Goal: Task Accomplishment & Management: Manage account settings

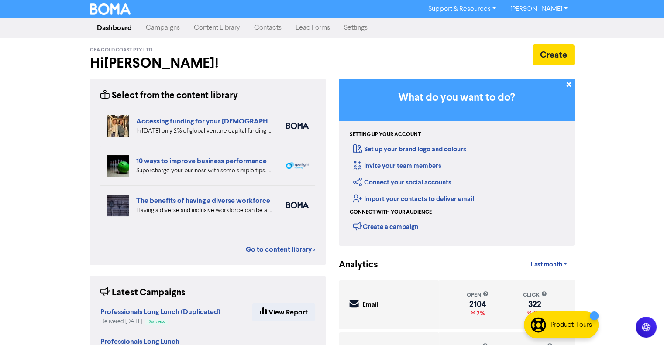
click at [167, 26] on link "Campaigns" at bounding box center [163, 27] width 48 height 17
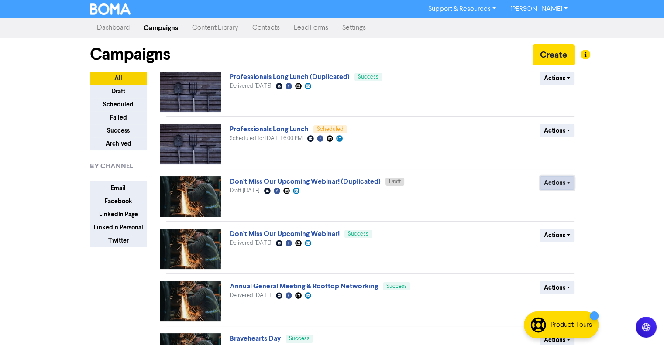
click at [570, 183] on button "Actions" at bounding box center [557, 183] width 34 height 14
click at [560, 230] on button "Rename" at bounding box center [574, 229] width 69 height 14
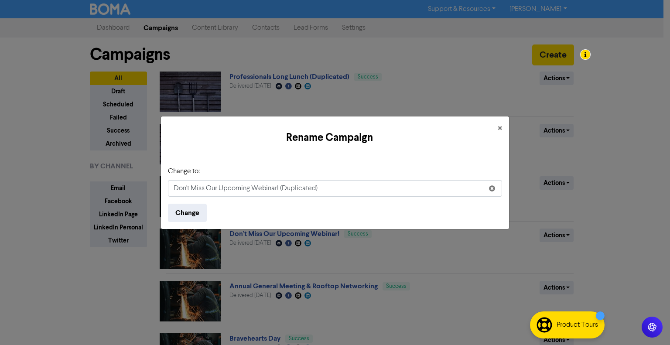
click at [319, 191] on input "Don't Miss Our Upcoming Webinar! (Duplicated)" at bounding box center [335, 188] width 334 height 17
click at [319, 190] on input "Don't Miss Our Upcoming Webinar! (Duplicated)" at bounding box center [335, 188] width 334 height 17
type input "If you haven't already, reserve your spot now!"
click at [198, 214] on button "Change" at bounding box center [187, 213] width 39 height 18
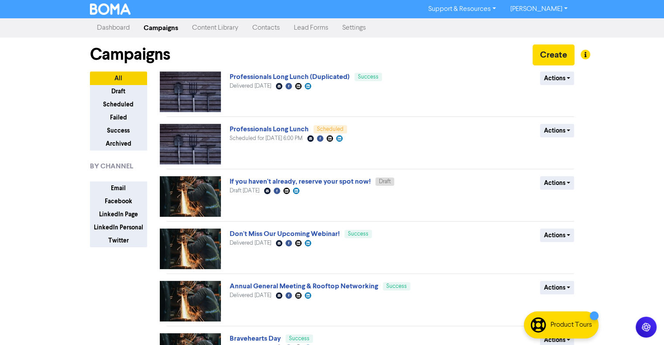
scroll to position [44, 0]
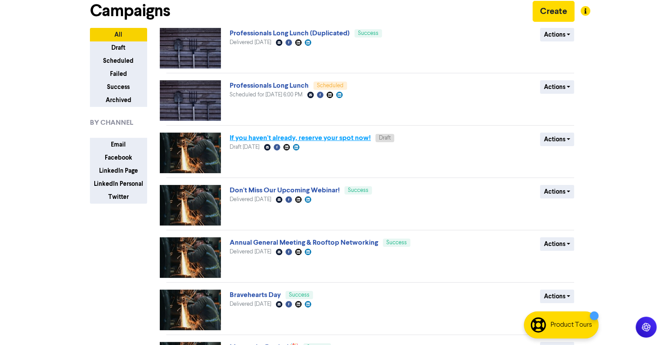
click at [336, 136] on link "If you haven't already, reserve your spot now!" at bounding box center [300, 138] width 141 height 9
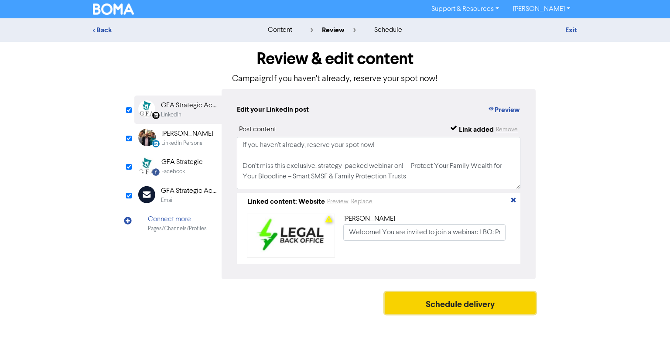
click at [455, 309] on button "Schedule delivery" at bounding box center [460, 303] width 151 height 22
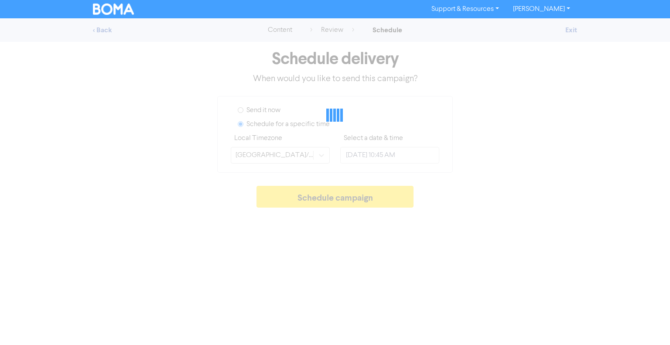
type input "[DATE] 2:00 PM"
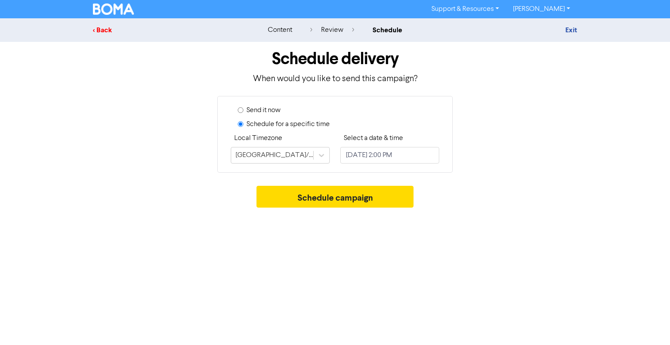
click at [107, 31] on div "< Back" at bounding box center [169, 30] width 153 height 10
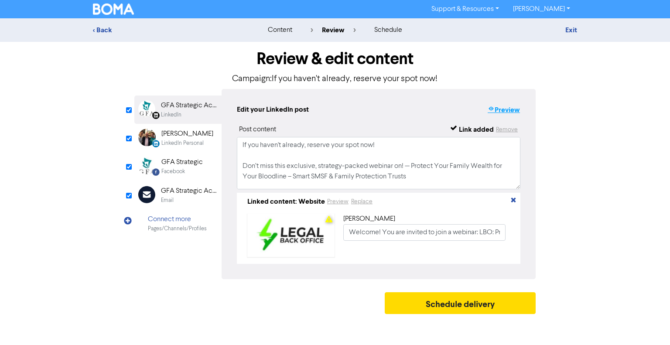
click at [488, 108] on icon "button" at bounding box center [491, 110] width 7 height 9
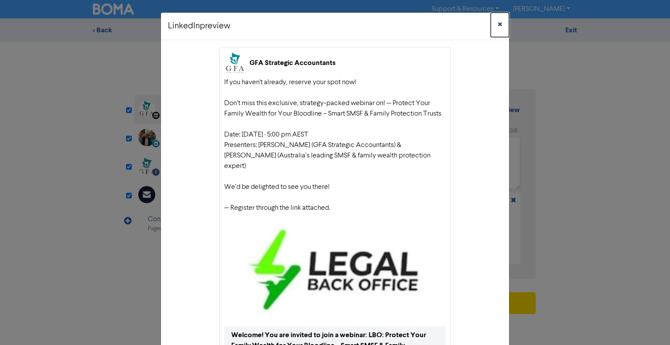
click at [498, 23] on span "×" at bounding box center [500, 24] width 4 height 13
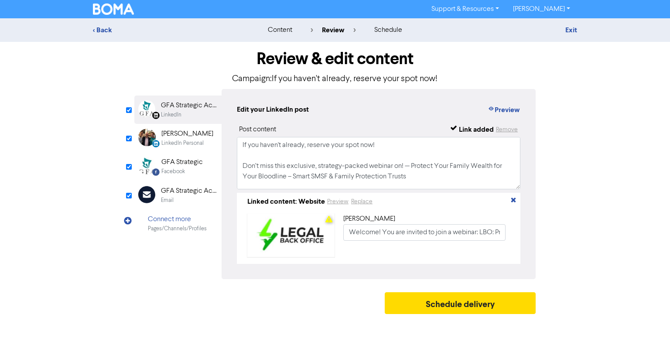
click at [199, 144] on div "LinkedIn Personal" at bounding box center [183, 143] width 42 height 8
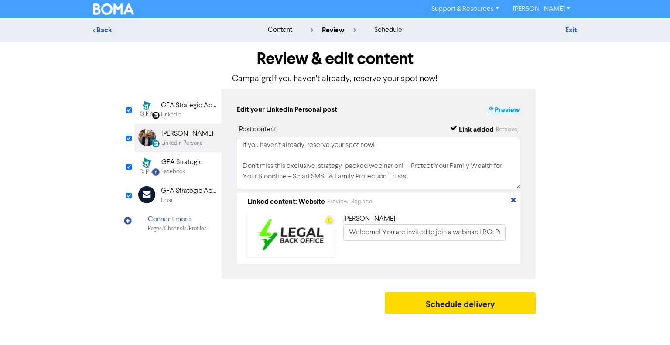
click at [510, 110] on button "Preview" at bounding box center [504, 109] width 33 height 11
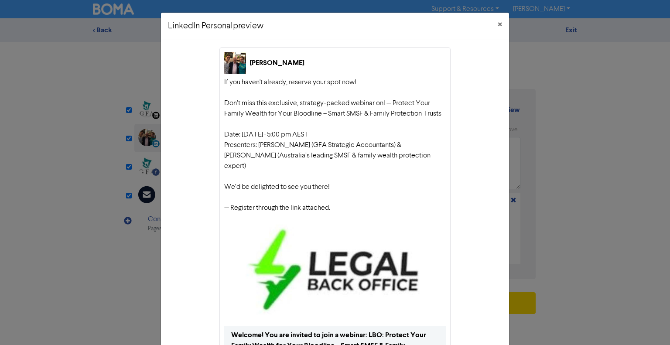
click at [162, 172] on div "[PERSON_NAME] If you haven't already, reserve your spot now! Don’t miss this ex…" at bounding box center [335, 232] width 348 height 384
click at [502, 23] on button "×" at bounding box center [500, 25] width 18 height 24
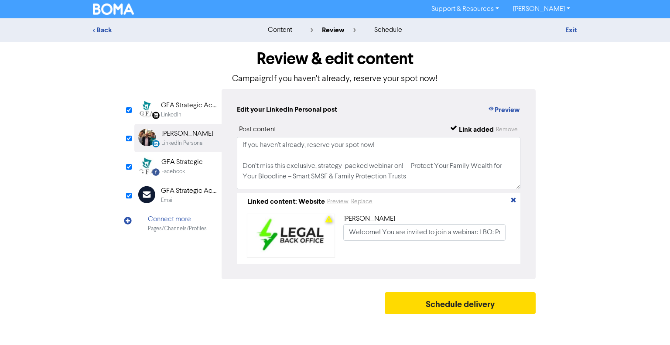
click at [197, 172] on div "Facebook" at bounding box center [182, 172] width 41 height 8
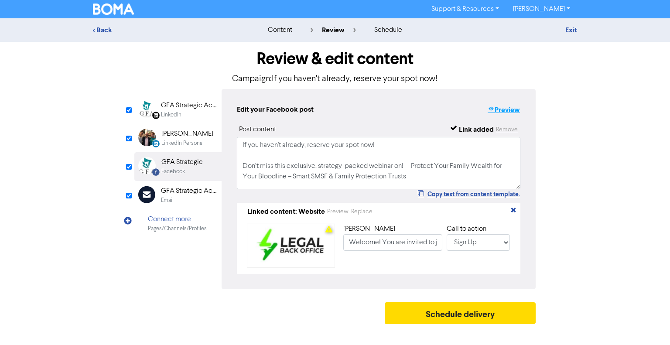
click at [499, 109] on button "Preview" at bounding box center [504, 109] width 33 height 11
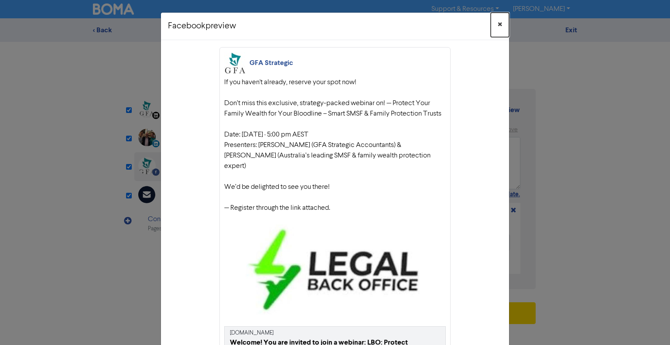
click at [498, 21] on span "×" at bounding box center [500, 24] width 4 height 13
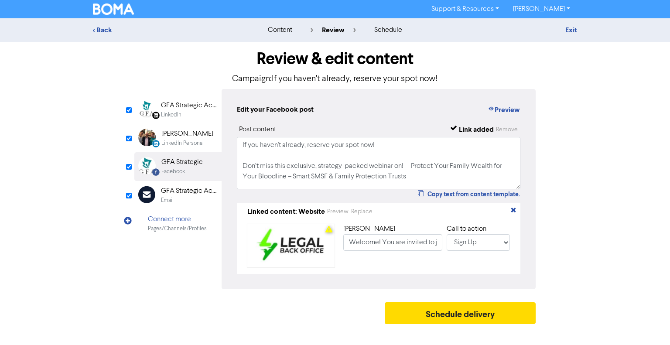
click at [181, 191] on div "GFA Strategic Accountants" at bounding box center [189, 191] width 56 height 10
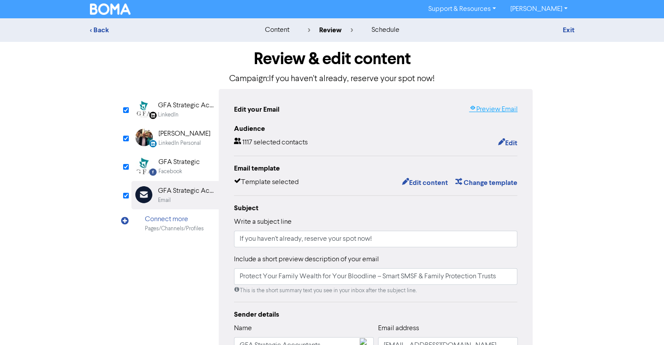
click at [493, 113] on link "Preview Email" at bounding box center [493, 109] width 48 height 10
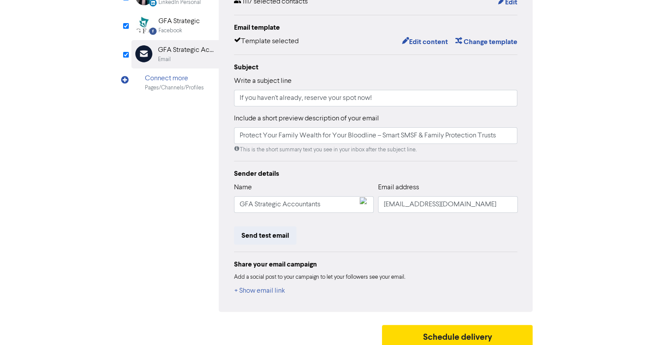
scroll to position [147, 0]
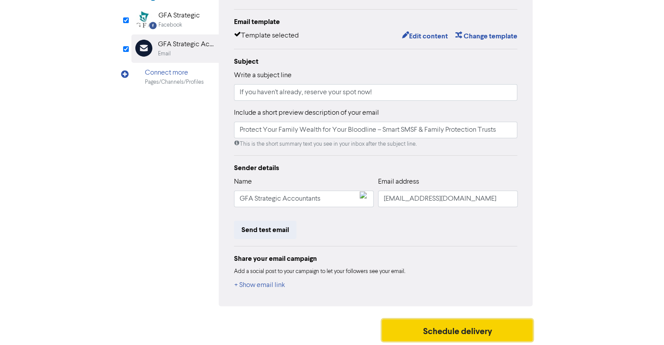
click at [466, 331] on button "Schedule delivery" at bounding box center [457, 331] width 151 height 22
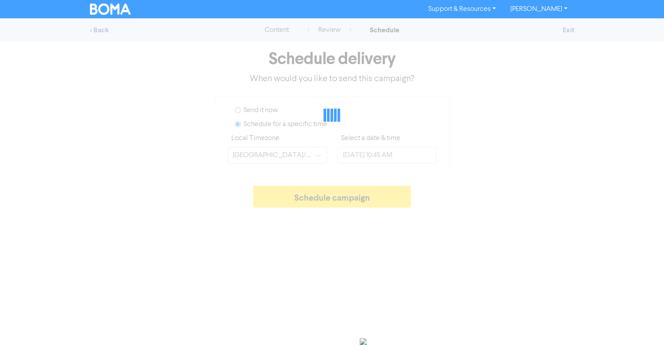
type input "[DATE] 2:00 PM"
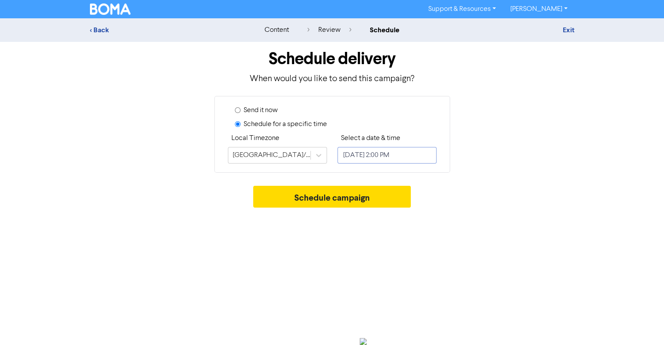
select select "9"
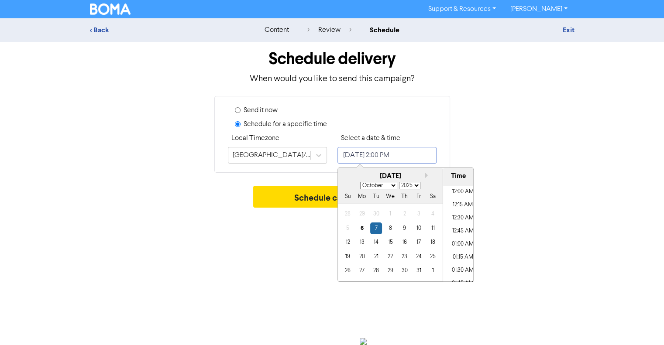
click at [403, 155] on input "[DATE] 2:00 PM" at bounding box center [386, 155] width 99 height 17
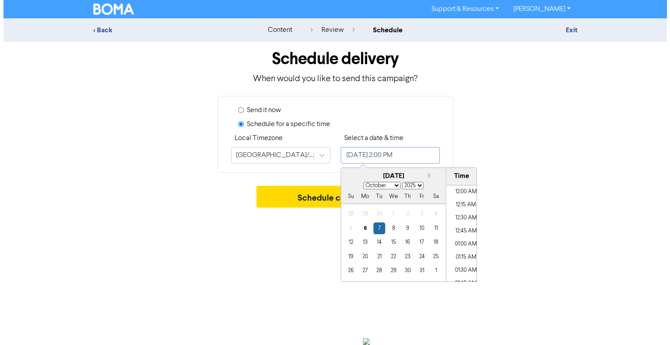
scroll to position [691, 0]
click at [392, 230] on div "8" at bounding box center [393, 229] width 12 height 12
click at [460, 193] on li "10:45 AM" at bounding box center [465, 194] width 39 height 13
type input "[DATE] 10:45 AM"
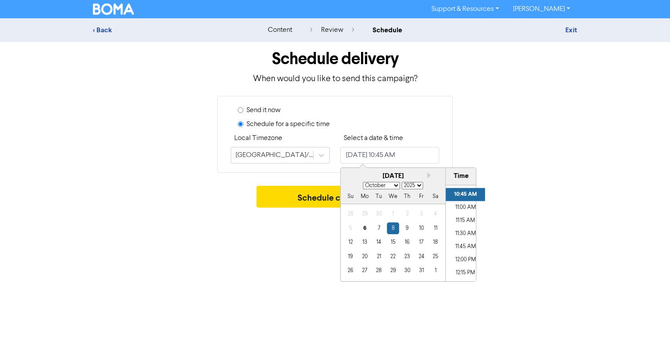
click at [240, 261] on div "Support & Resources Video Tutorials FAQ & Guides Marketing Education [PERSON_NA…" at bounding box center [335, 172] width 670 height 345
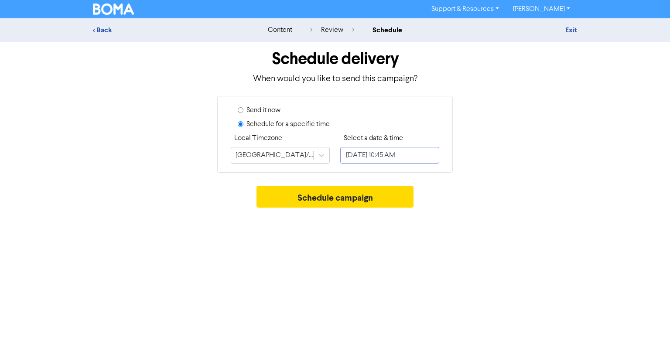
select select "9"
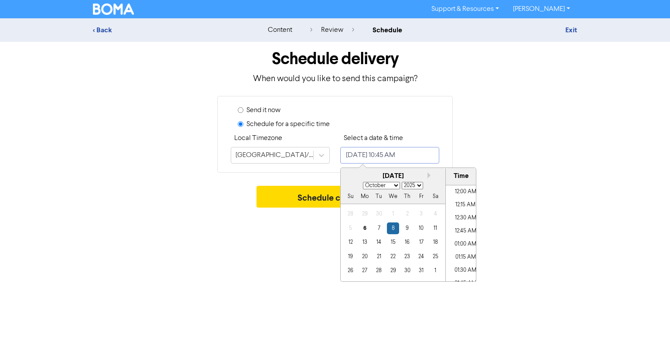
click at [424, 158] on input "[DATE] 10:45 AM" at bounding box center [389, 155] width 99 height 17
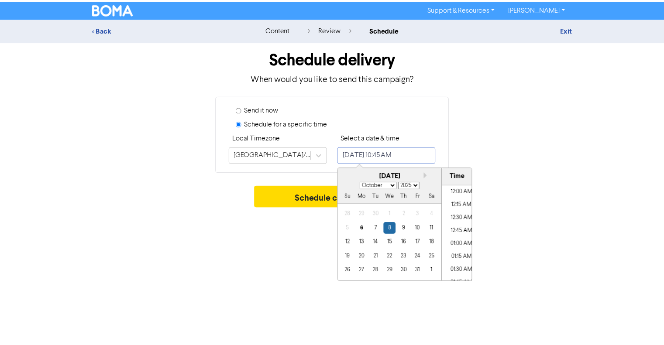
scroll to position [522, 0]
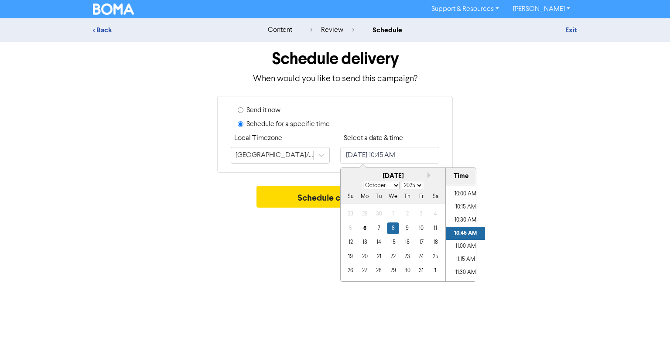
click at [270, 253] on div "Support & Resources Video Tutorials FAQ & Guides Marketing Education [PERSON_NA…" at bounding box center [335, 172] width 670 height 345
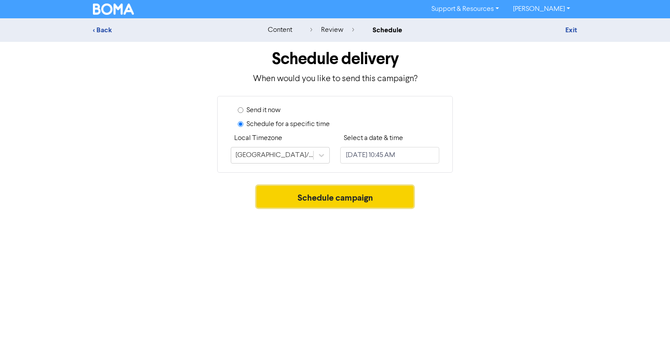
click at [370, 196] on button "Schedule campaign" at bounding box center [336, 197] width 158 height 22
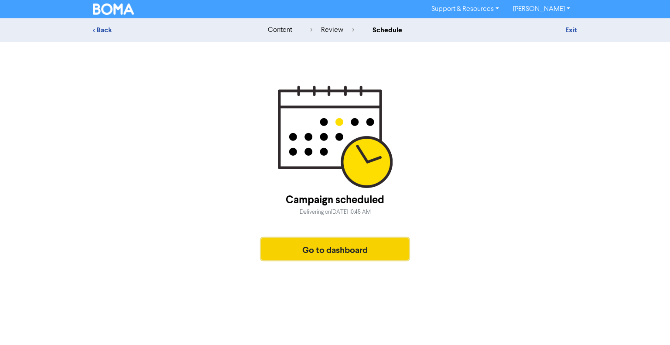
click at [321, 250] on button "Go to dashboard" at bounding box center [335, 249] width 148 height 22
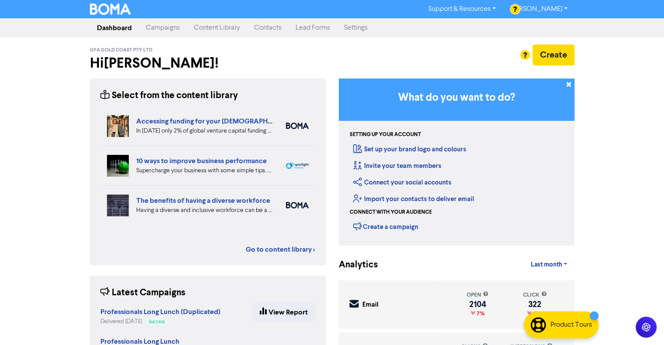
click at [167, 28] on link "Campaigns" at bounding box center [163, 27] width 48 height 17
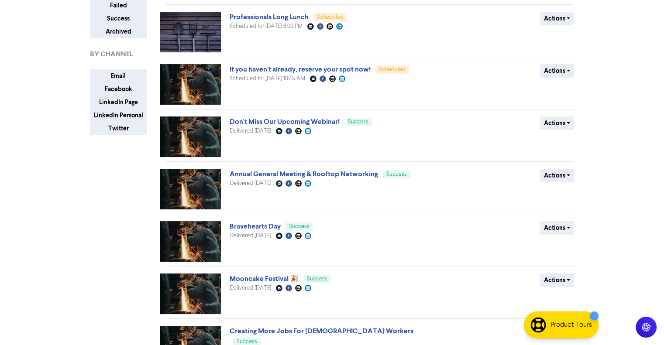
scroll to position [44, 0]
